Goal: Task Accomplishment & Management: Use online tool/utility

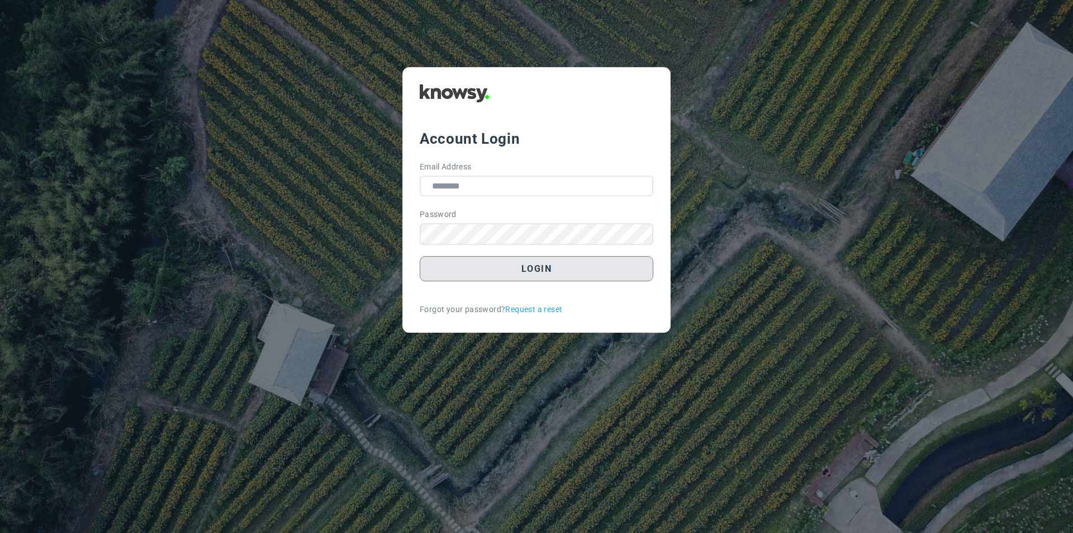
type input "**********"
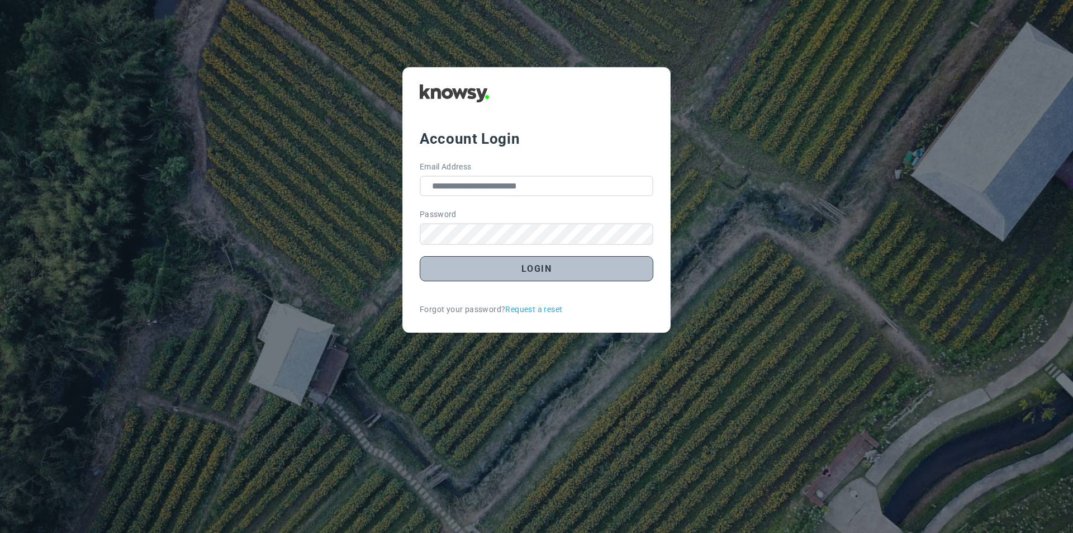
drag, startPoint x: 504, startPoint y: 268, endPoint x: 679, endPoint y: 259, distance: 174.7
click at [505, 267] on button "Login" at bounding box center [537, 268] width 234 height 25
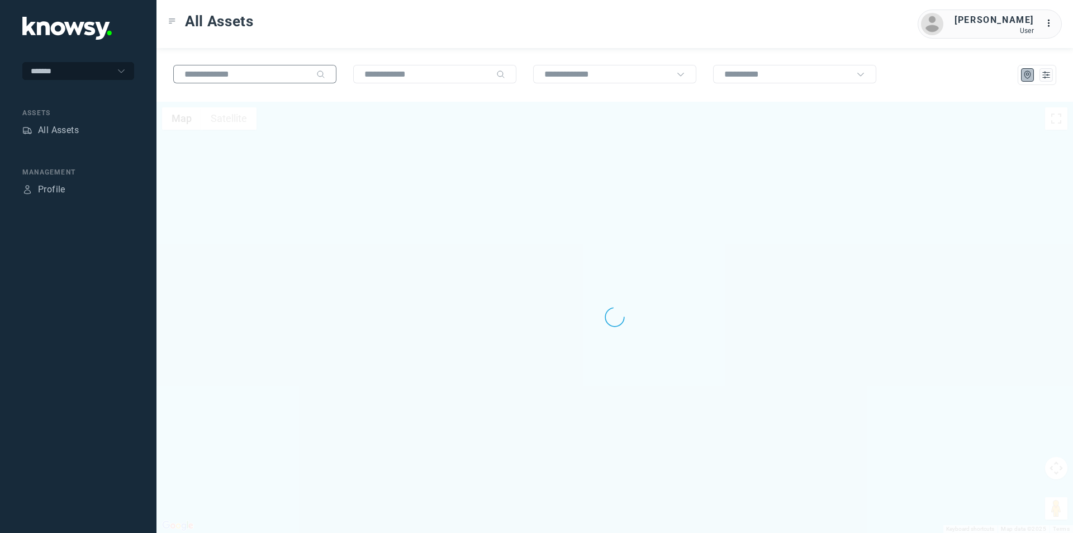
click at [287, 71] on input "text" at bounding box center [247, 74] width 127 height 10
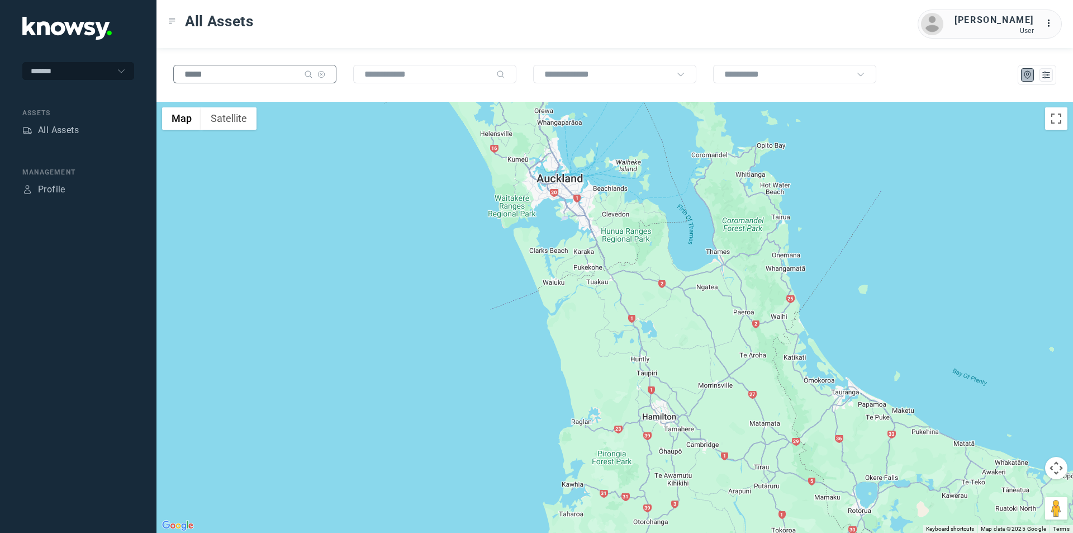
click at [223, 75] on input "*****" at bounding box center [241, 74] width 115 height 10
drag, startPoint x: 201, startPoint y: 75, endPoint x: 136, endPoint y: 67, distance: 65.4
click at [136, 68] on div "******* Assets All Assets Management Profile All Assets [PERSON_NAME] User ... …" at bounding box center [536, 266] width 1073 height 533
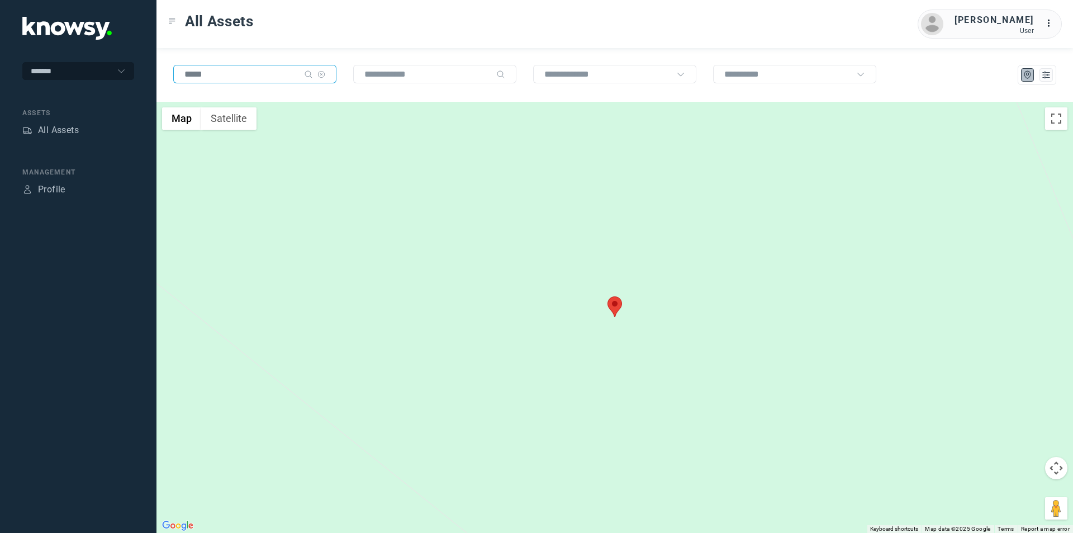
type input "*****"
click at [608, 296] on area at bounding box center [608, 296] width 0 height 0
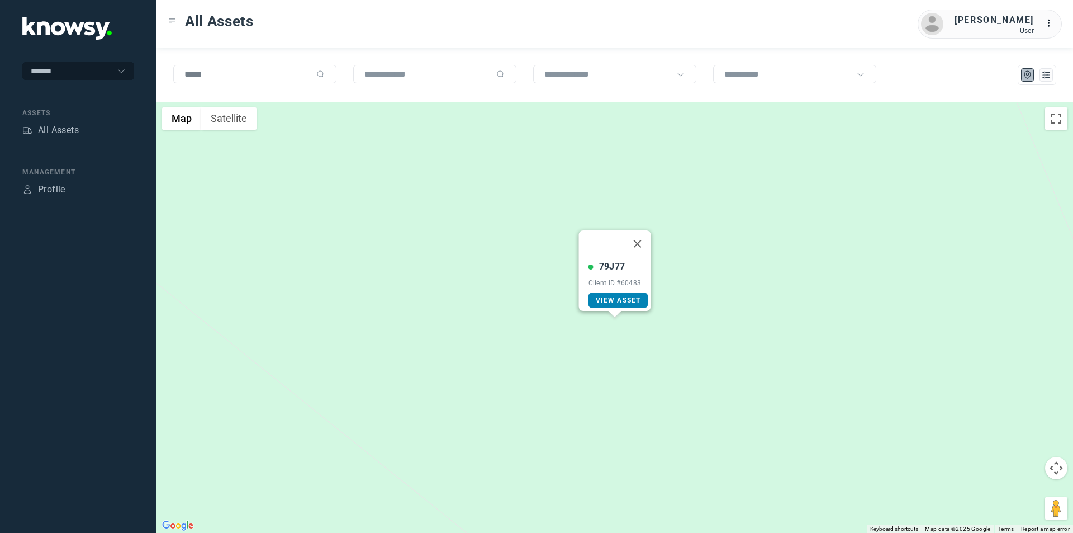
click at [611, 298] on link "View Asset" at bounding box center [619, 300] width 60 height 16
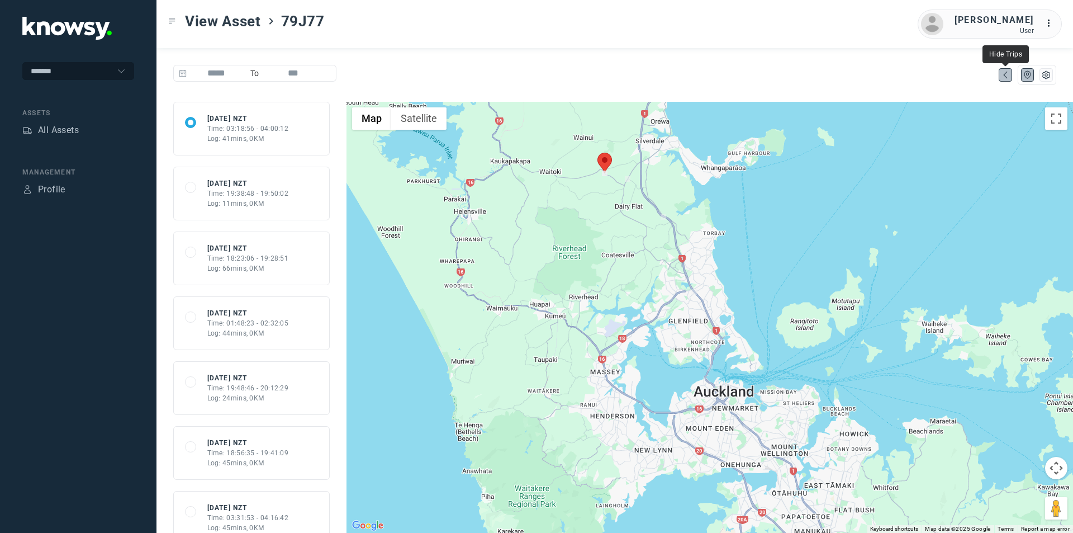
click at [1002, 76] on icon "Map" at bounding box center [1006, 75] width 10 height 10
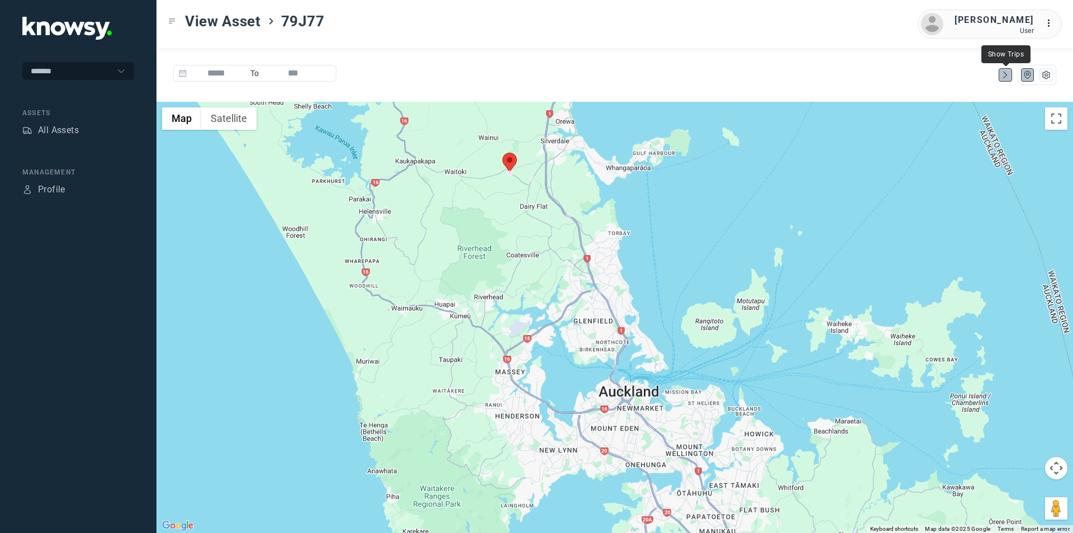
click at [1002, 78] on icon "Map" at bounding box center [1006, 75] width 10 height 10
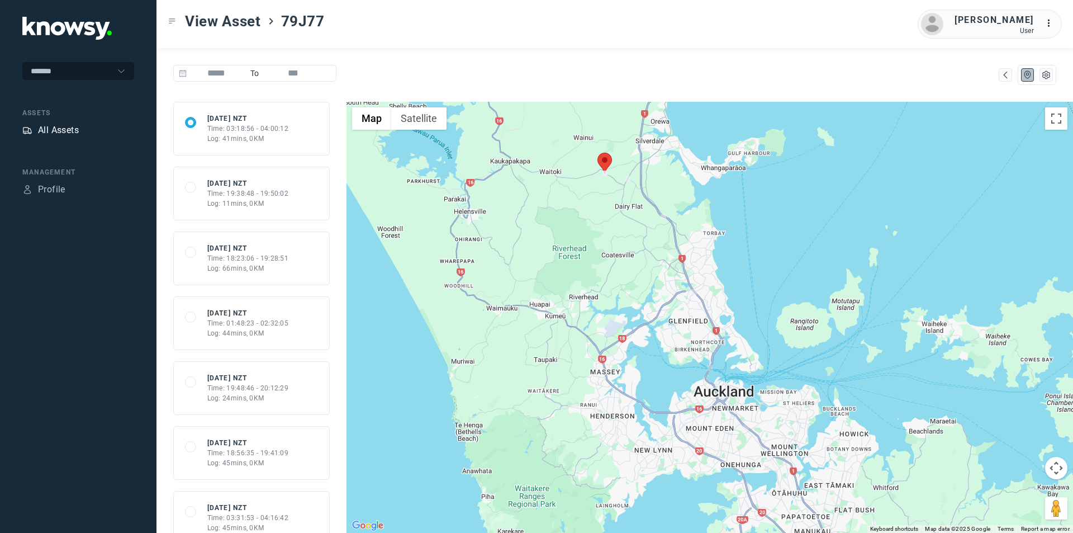
click at [55, 130] on div "All Assets" at bounding box center [58, 130] width 41 height 13
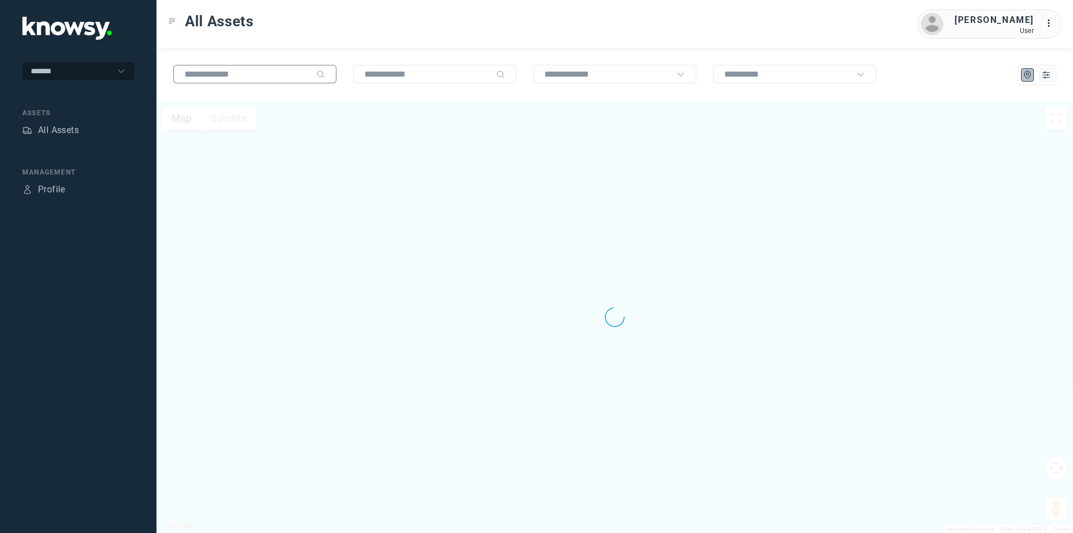
click at [229, 76] on input "text" at bounding box center [247, 74] width 127 height 10
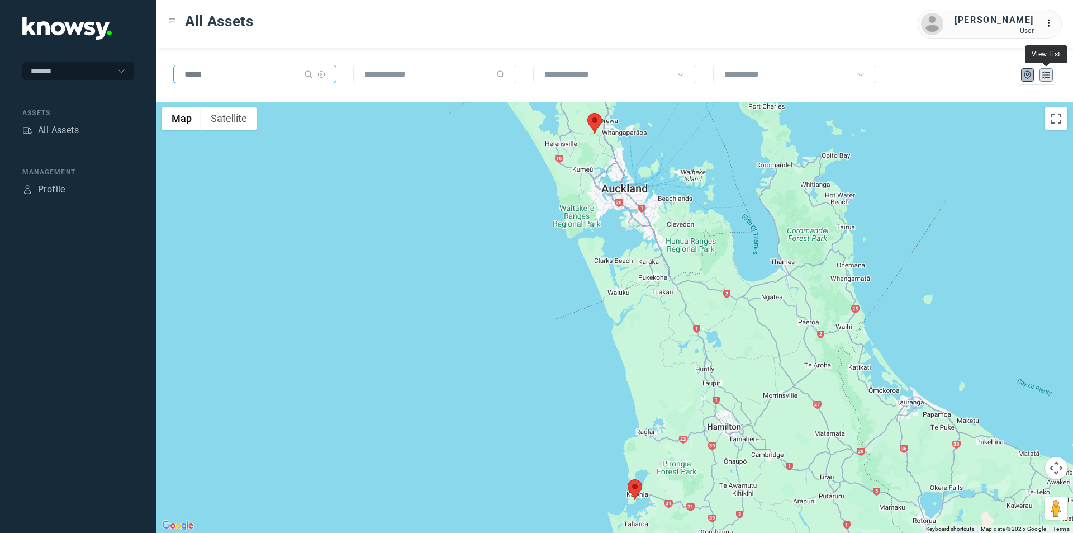
type input "*****"
click at [1043, 75] on icon "List" at bounding box center [1047, 75] width 10 height 10
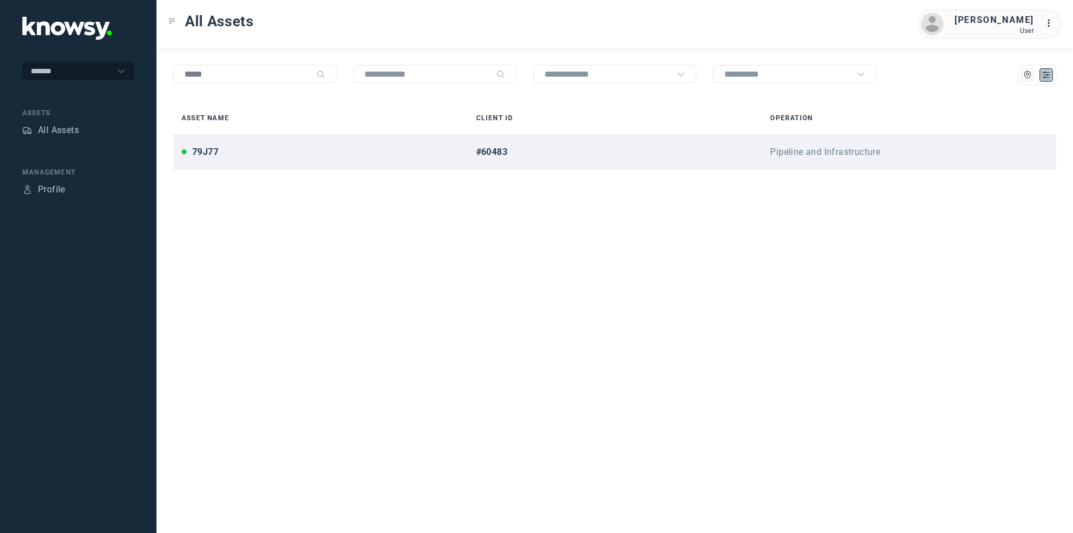
click at [275, 155] on div "79J77" at bounding box center [321, 151] width 278 height 13
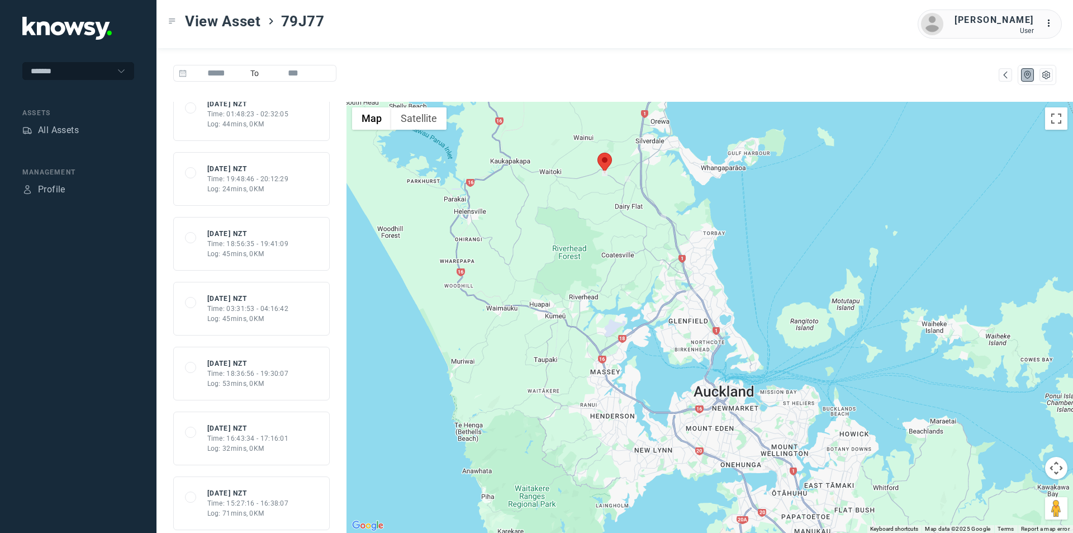
scroll to position [280, 0]
click at [259, 238] on div "Time: 03:31:53 - 04:16:42" at bounding box center [248, 238] width 82 height 10
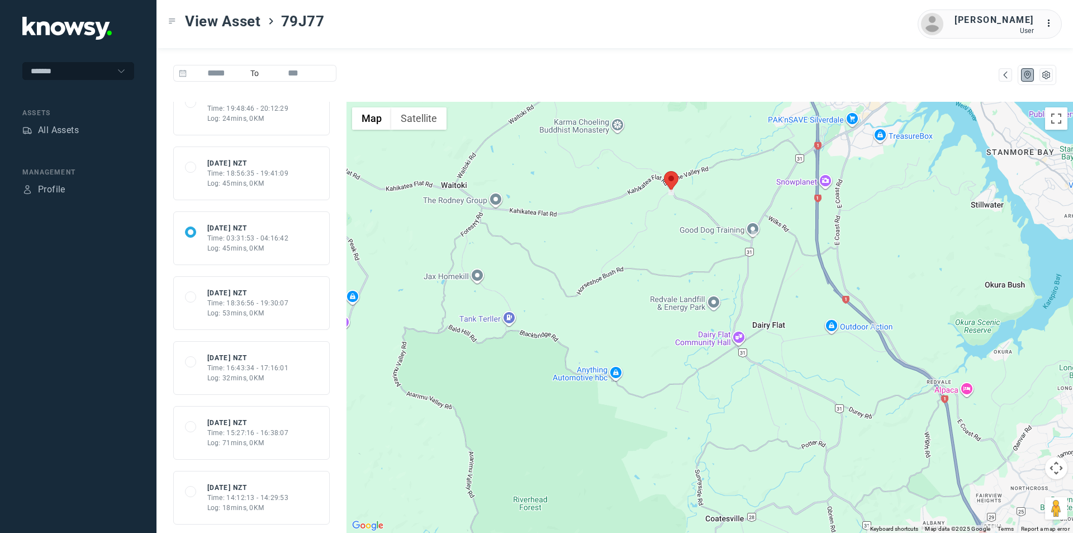
drag, startPoint x: 648, startPoint y: 138, endPoint x: 656, endPoint y: 555, distance: 417.2
click at [656, 532] on html "******* Assets All Assets Management Profile View Asset 79J77 [PERSON_NAME] Use…" at bounding box center [536, 266] width 1073 height 533
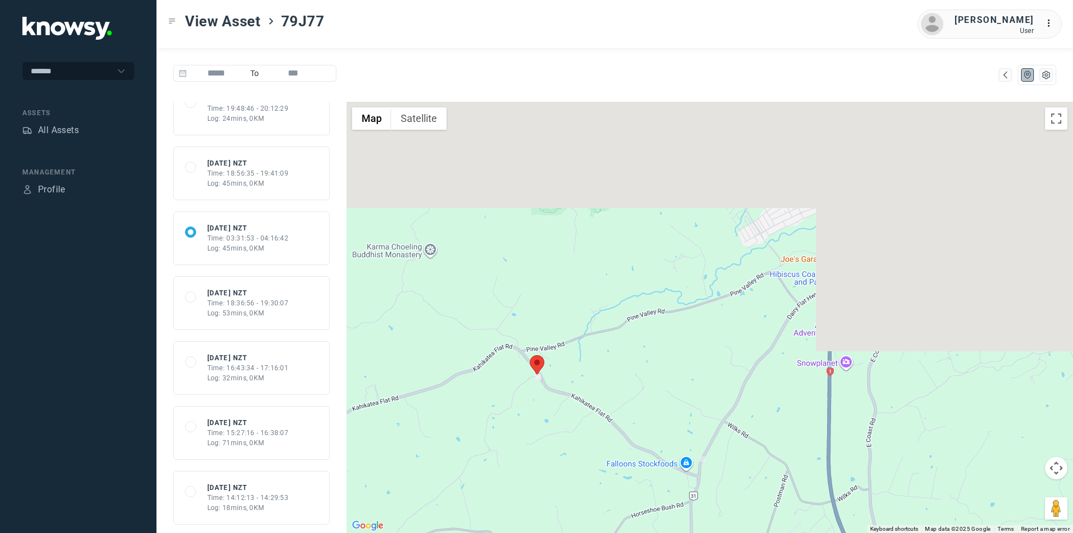
drag, startPoint x: 701, startPoint y: 196, endPoint x: 587, endPoint y: 527, distance: 350.4
click at [587, 527] on div at bounding box center [710, 317] width 727 height 431
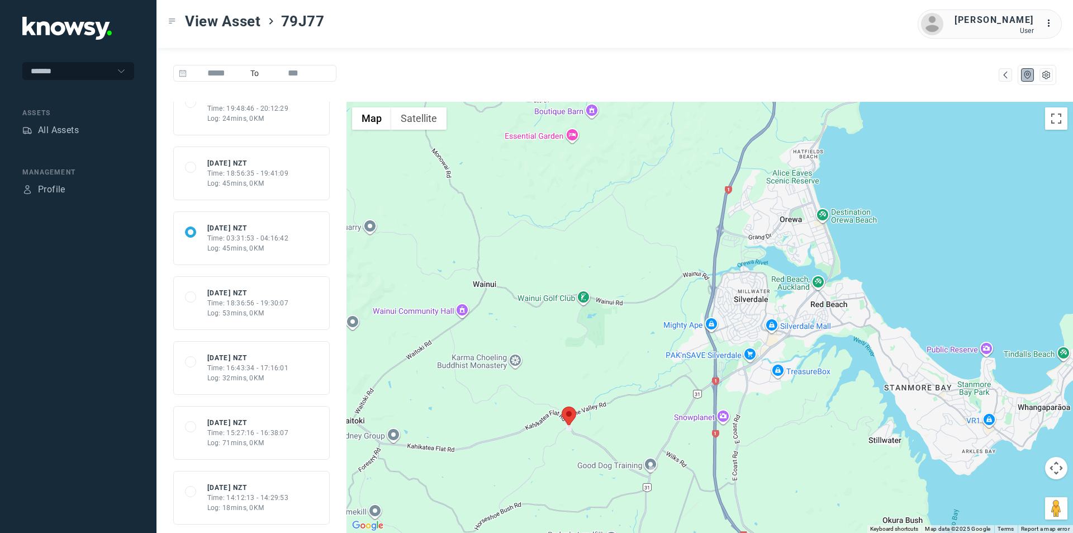
click at [516, 21] on div "View Asset 79J77 [PERSON_NAME] User ..." at bounding box center [615, 24] width 917 height 48
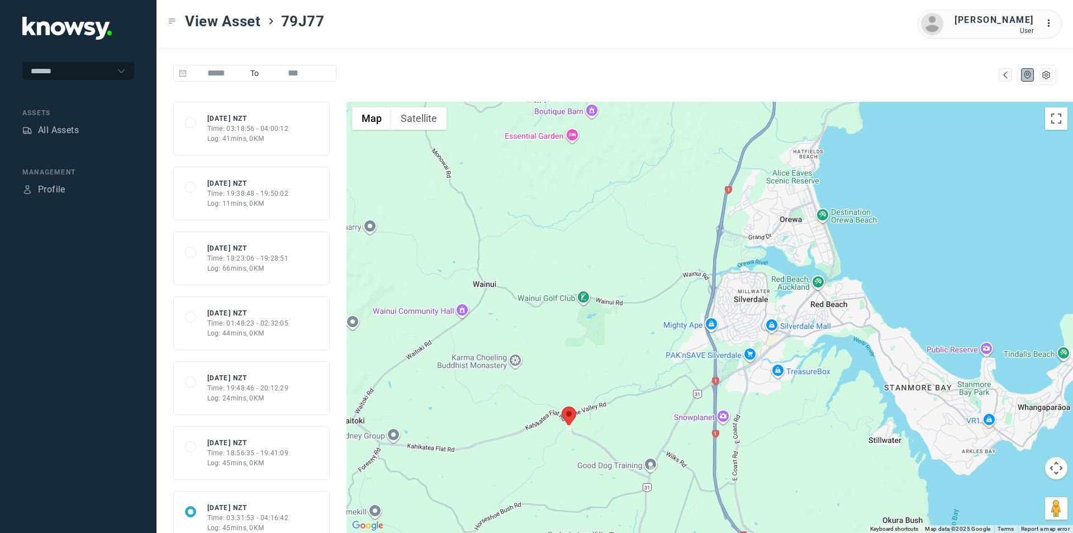
click at [240, 134] on div "Log: 41mins, 0KM" at bounding box center [248, 139] width 82 height 10
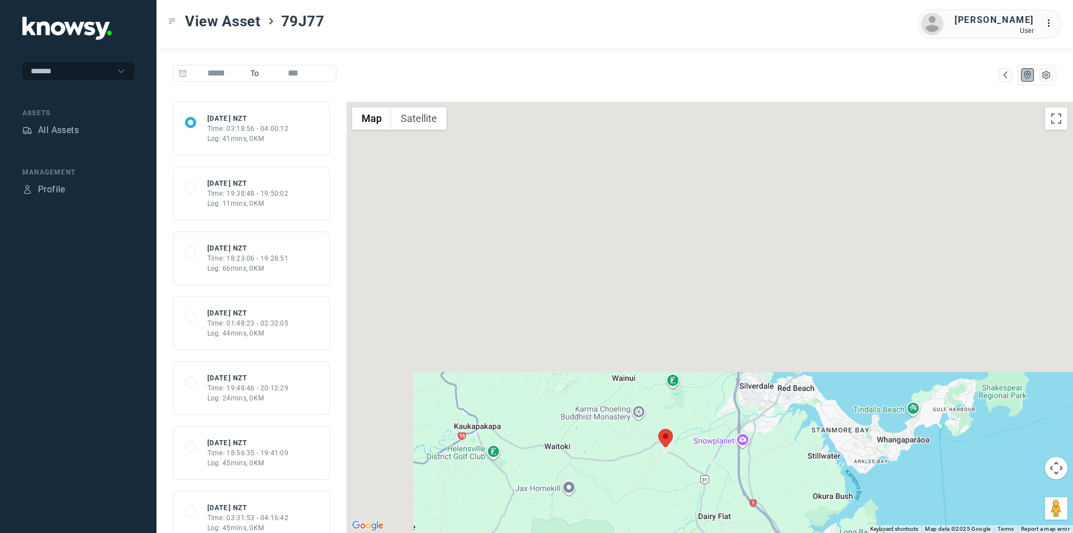
drag, startPoint x: 565, startPoint y: 171, endPoint x: 661, endPoint y: 513, distance: 354.9
click at [661, 513] on div at bounding box center [710, 317] width 727 height 431
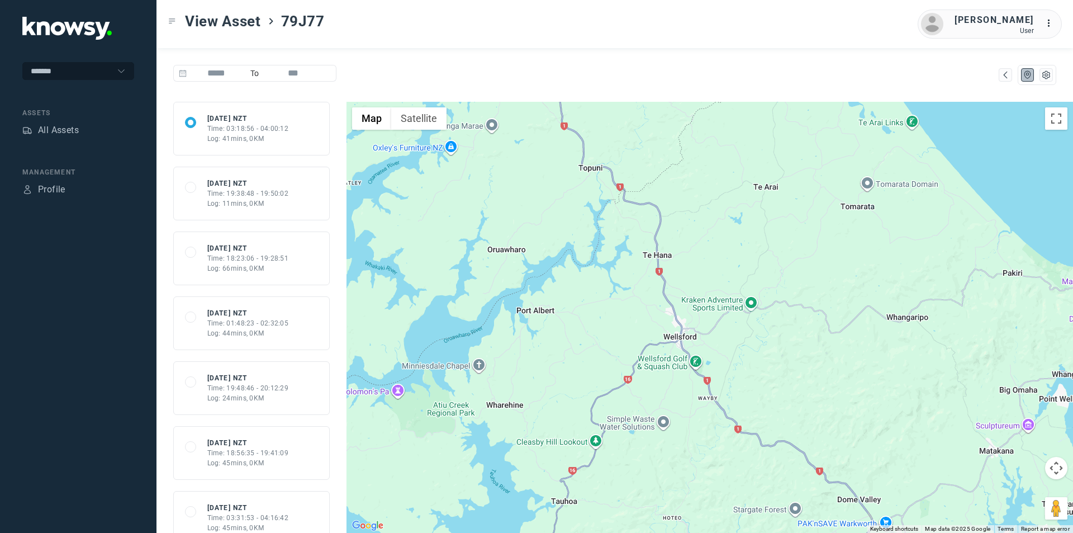
drag, startPoint x: 647, startPoint y: 419, endPoint x: 633, endPoint y: 61, distance: 358.1
click at [636, 63] on div "To 68d55e369e8f2f2007e38659 [DATE] NZT Time: 03:18:56 - 04:00:12 Log: 41mins, 0…" at bounding box center [615, 290] width 917 height 485
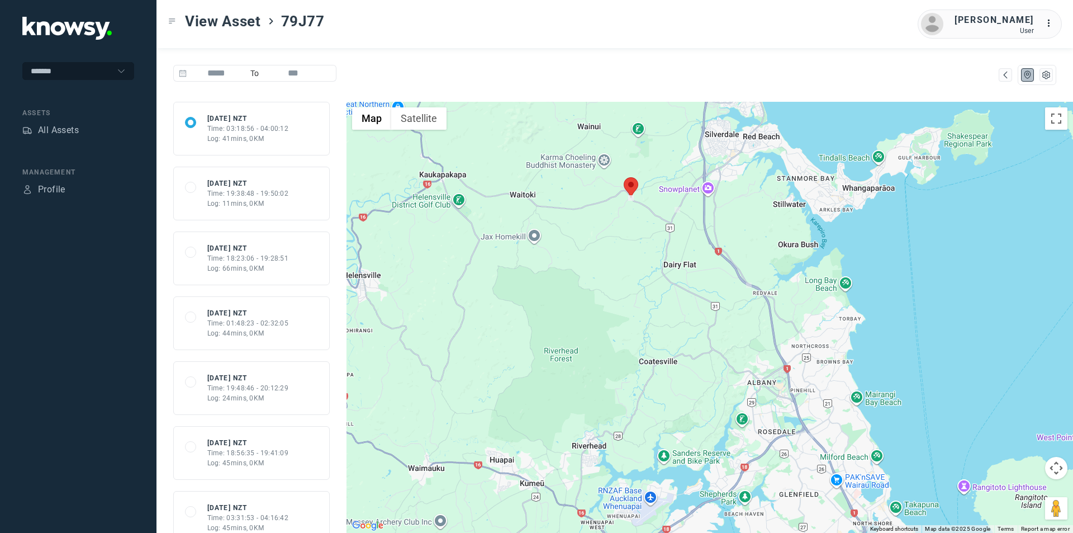
drag, startPoint x: 680, startPoint y: 240, endPoint x: 493, endPoint y: 239, distance: 187.3
click at [493, 239] on div at bounding box center [710, 317] width 727 height 431
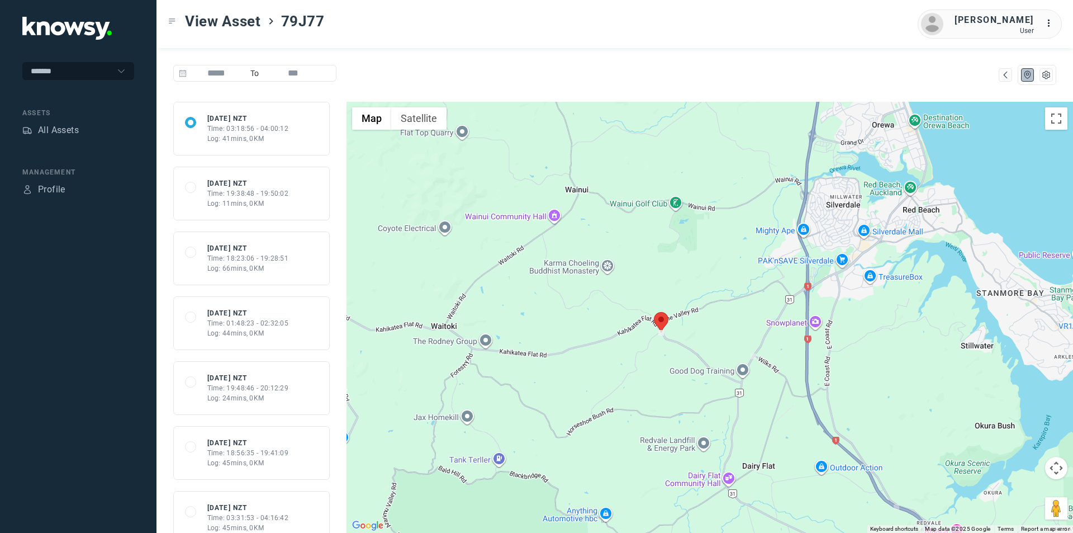
drag, startPoint x: 727, startPoint y: 207, endPoint x: 714, endPoint y: 360, distance: 153.8
click at [716, 365] on div at bounding box center [710, 317] width 727 height 431
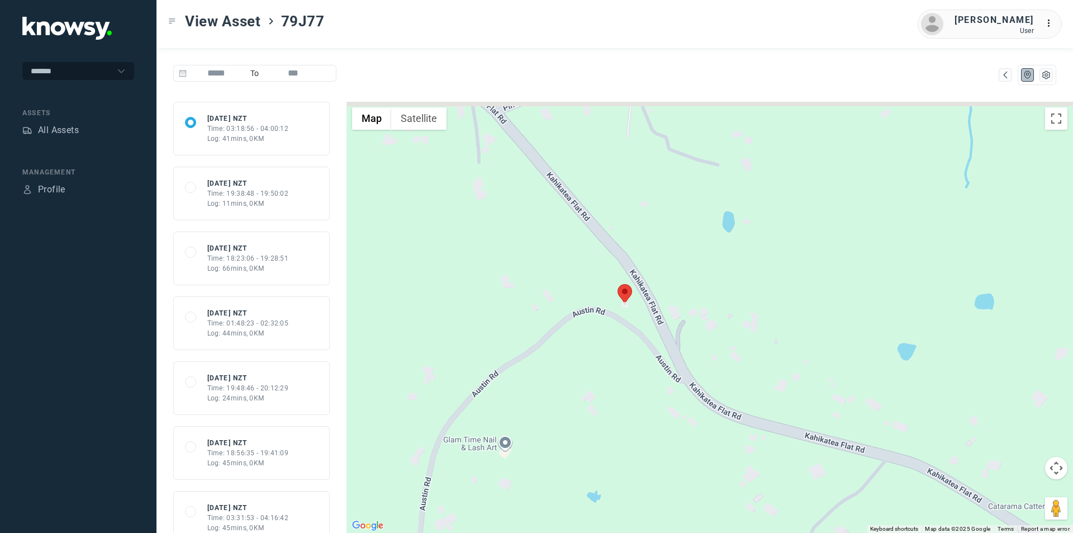
drag, startPoint x: 648, startPoint y: 259, endPoint x: 609, endPoint y: 395, distance: 141.2
click at [609, 395] on div at bounding box center [710, 317] width 727 height 431
